Goal: Find specific page/section: Find specific page/section

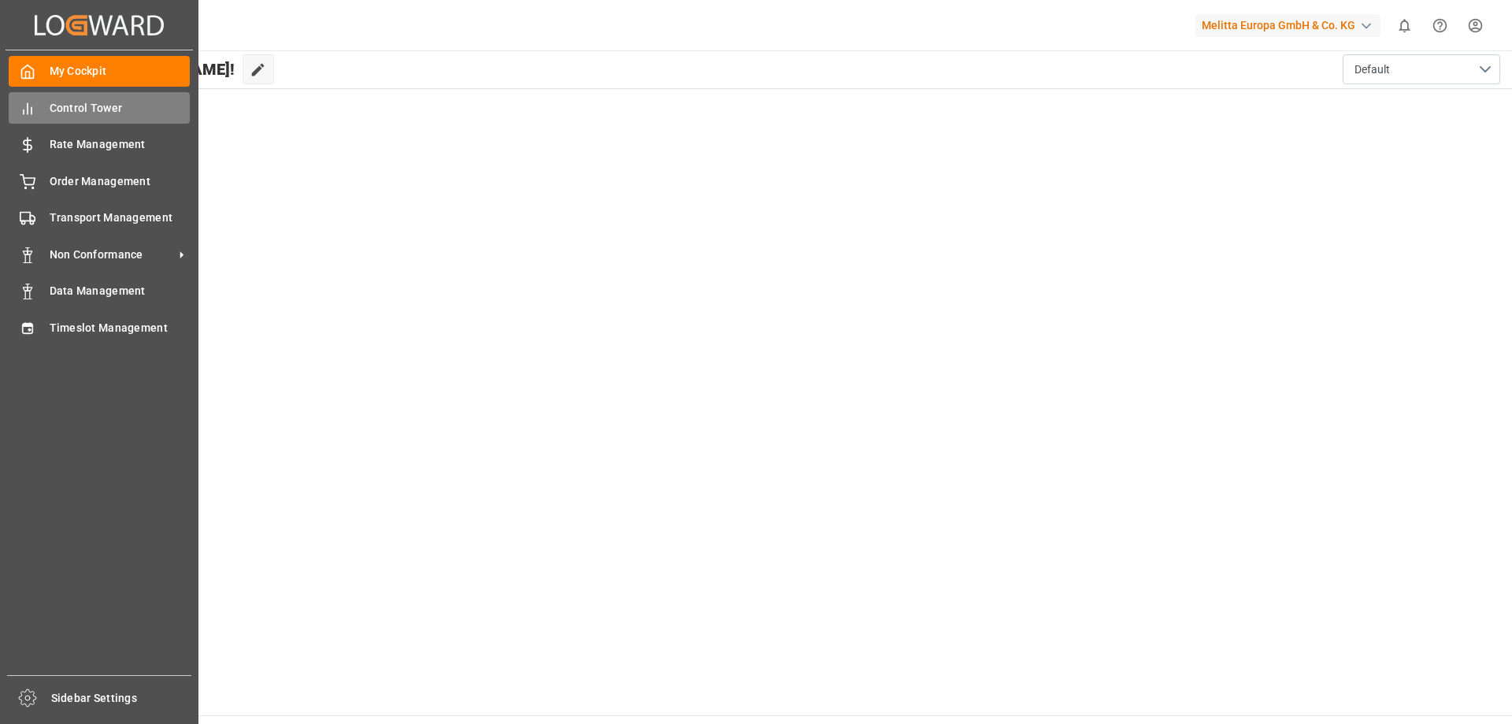
click at [80, 108] on span "Control Tower" at bounding box center [120, 108] width 141 height 17
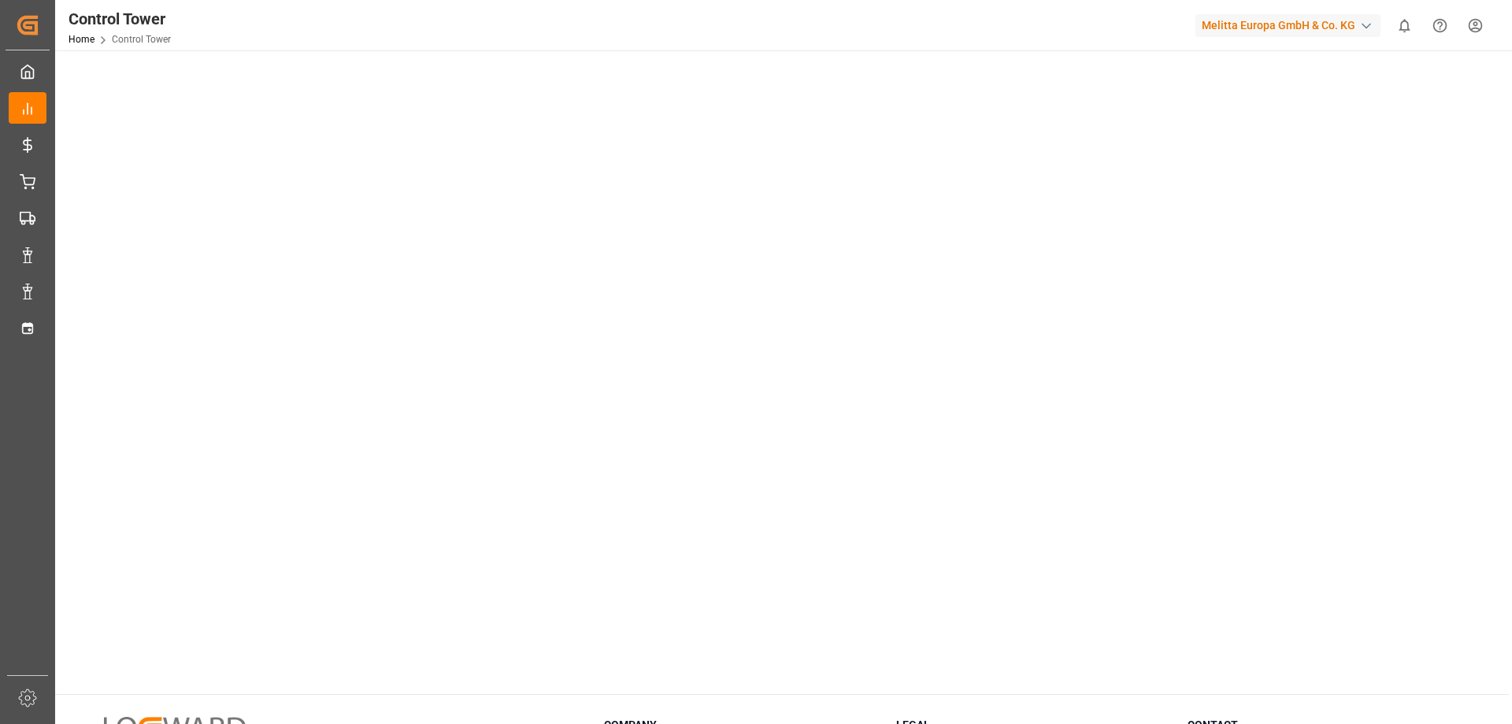
scroll to position [228, 0]
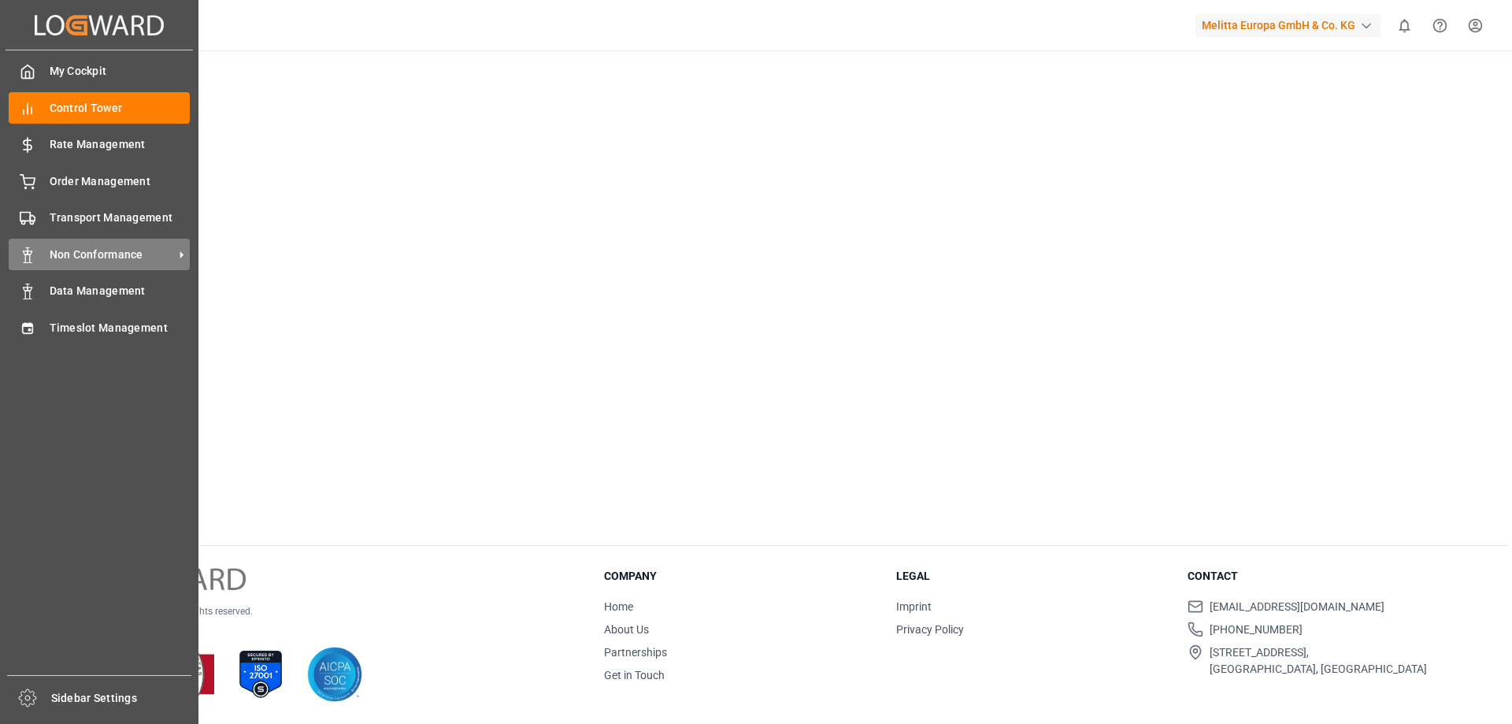
click at [109, 256] on span "Non Conformance" at bounding box center [112, 255] width 124 height 17
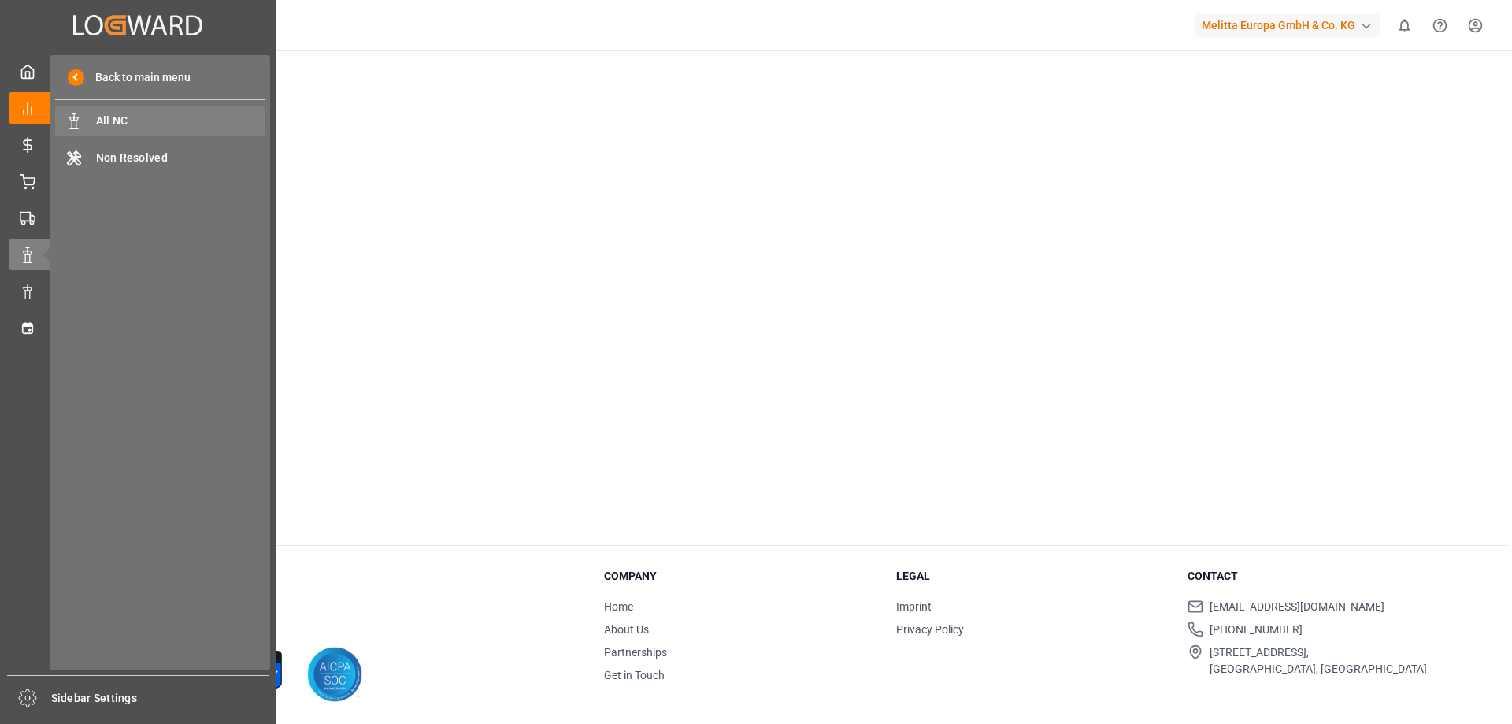
click at [171, 116] on span "All NC" at bounding box center [180, 121] width 169 height 17
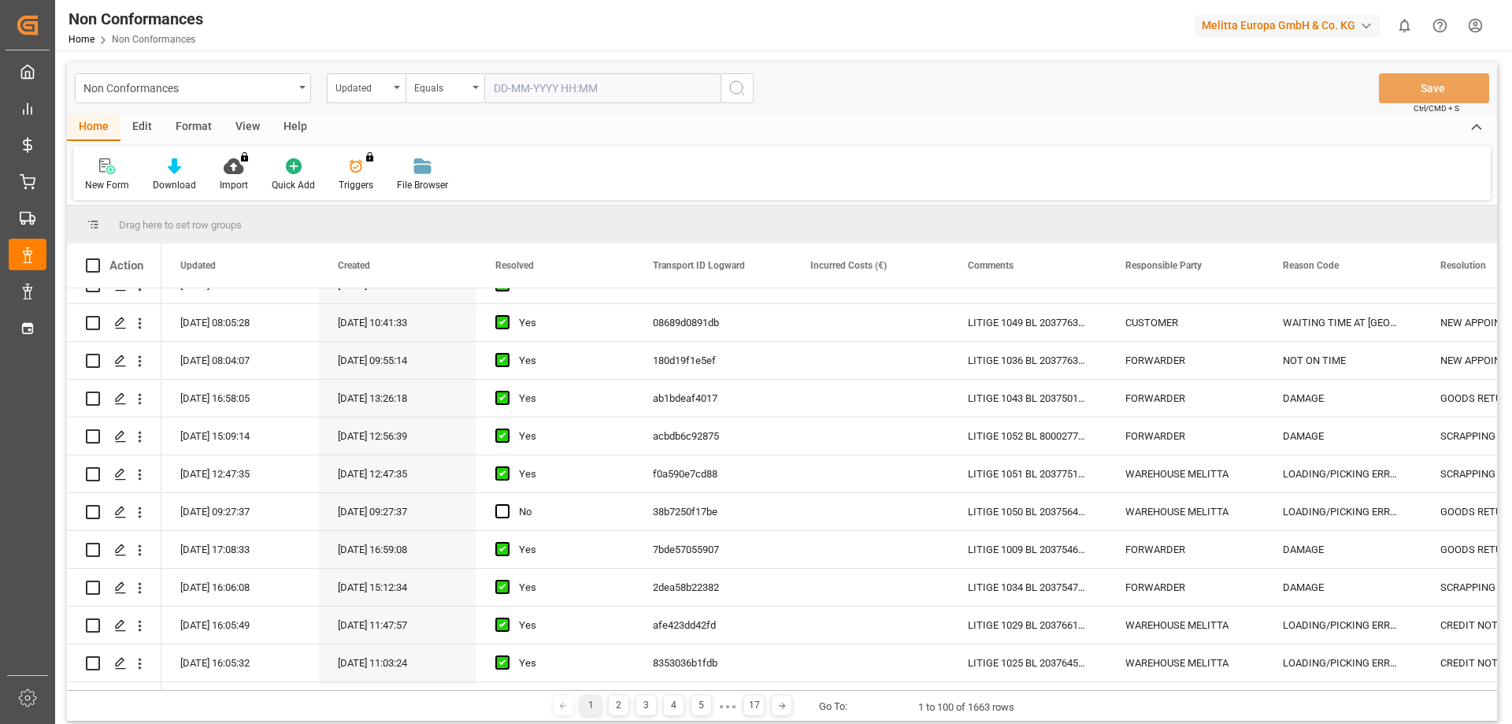
scroll to position [1575, 0]
